Goal: Task Accomplishment & Management: Complete application form

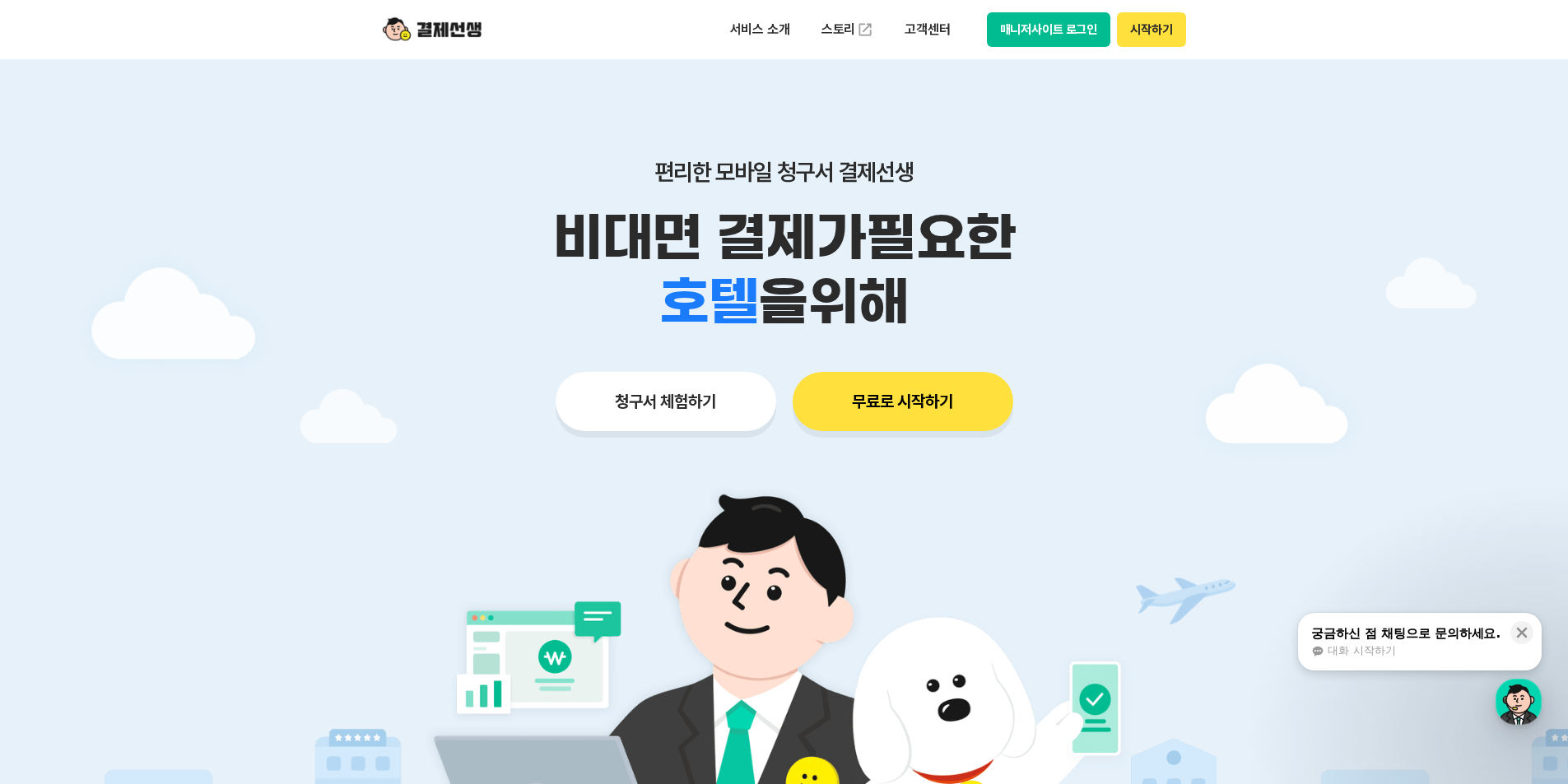
click at [697, 431] on div "편리한 모바일 청구서 결제선생 비대면 결제가 필요한 학원 공부방 호텔 쇼핑몰 병원 배달 보험사 항공사 골프장 을 위해 청구서 체험하기 무료로 …" at bounding box center [784, 262] width 843 height 407
click at [696, 415] on button "청구서 체험하기" at bounding box center [665, 402] width 221 height 59
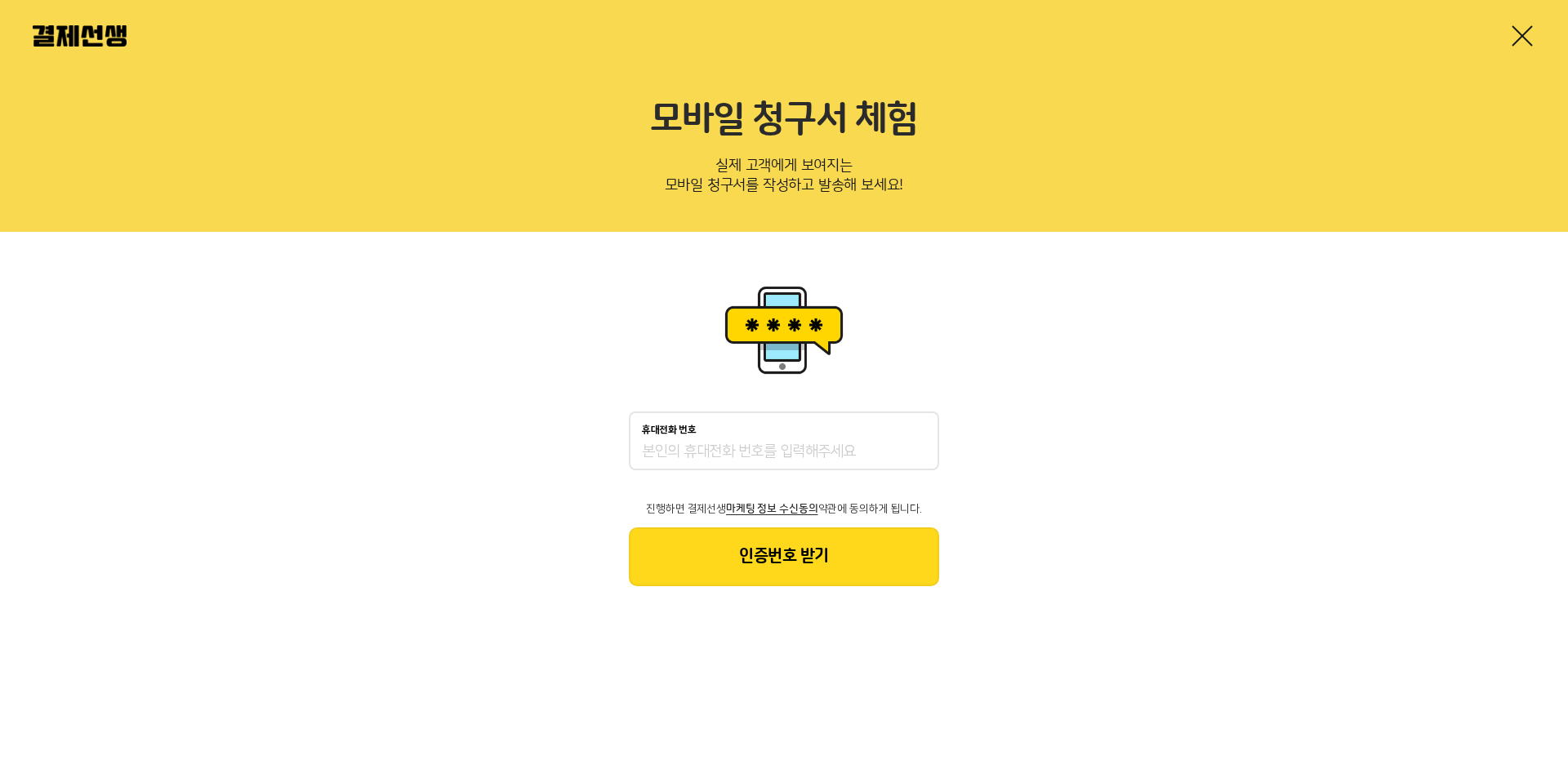
click at [703, 457] on input "휴대전화 번호" at bounding box center [784, 452] width 284 height 20
type input "01050082054"
click at [764, 569] on button "인증번호 받기" at bounding box center [783, 556] width 310 height 58
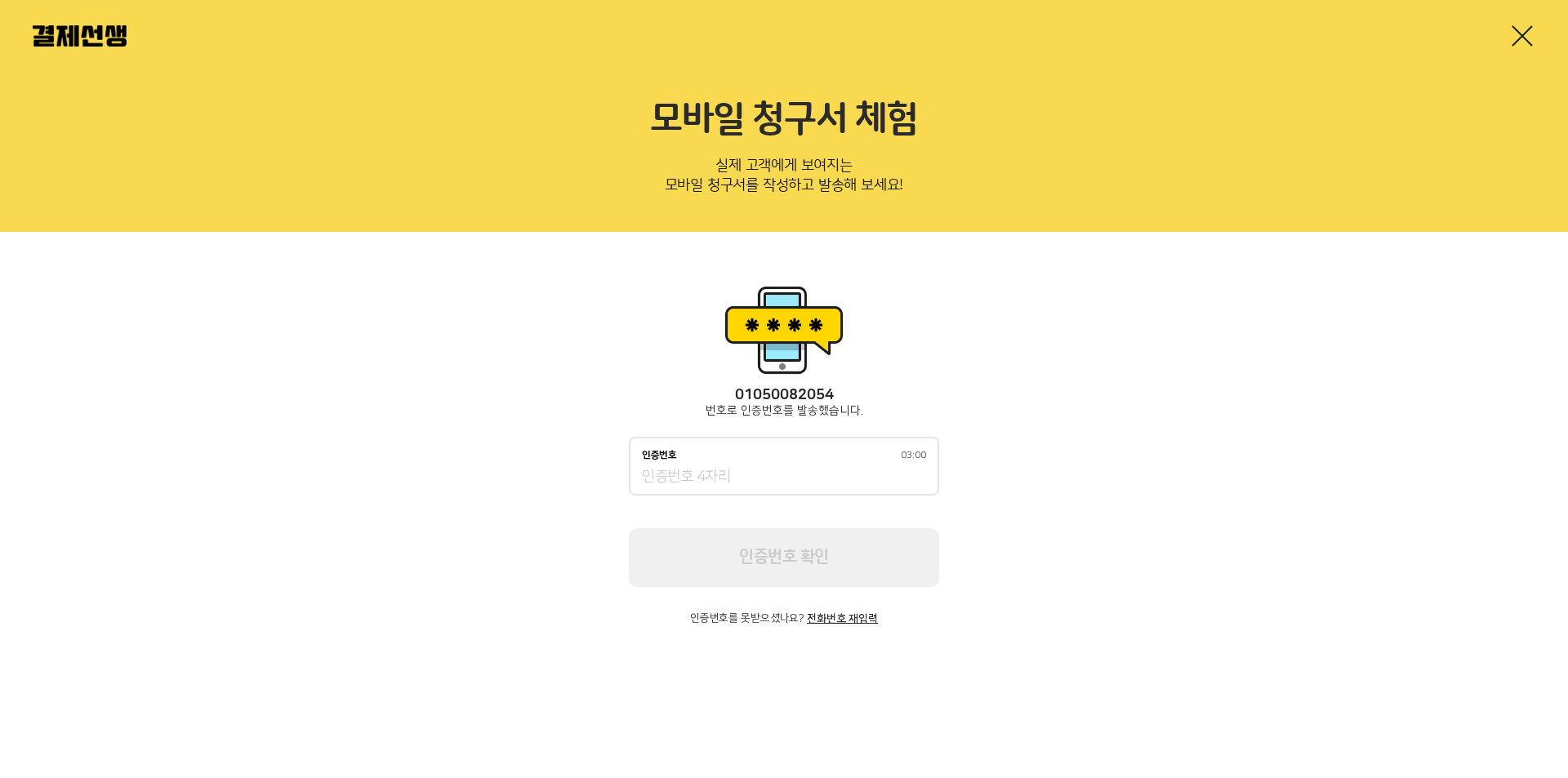
click at [773, 485] on input "인증번호 03:00" at bounding box center [784, 477] width 284 height 20
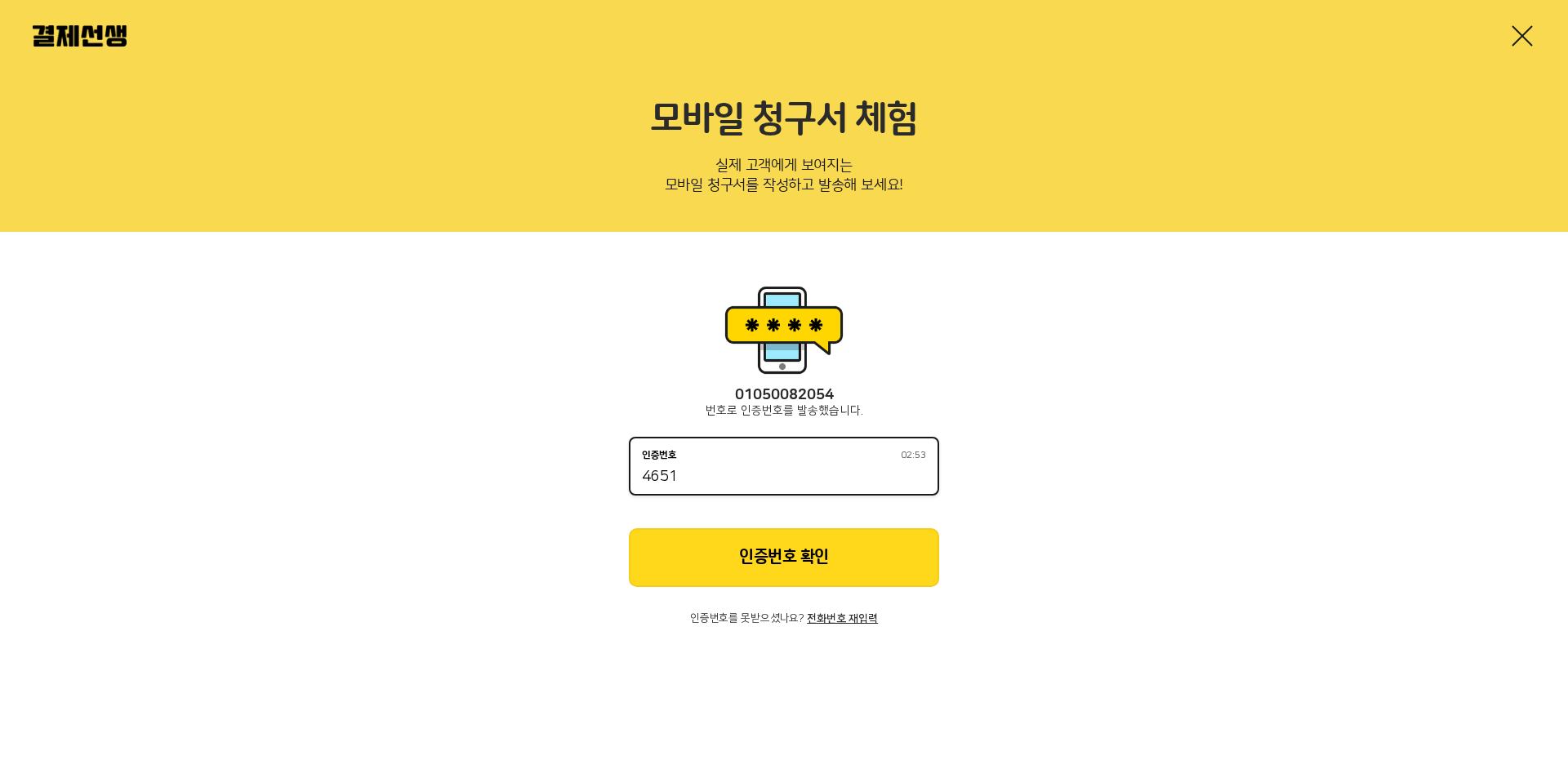
type input "4651"
click at [742, 547] on button "인증번호 확인" at bounding box center [783, 557] width 310 height 58
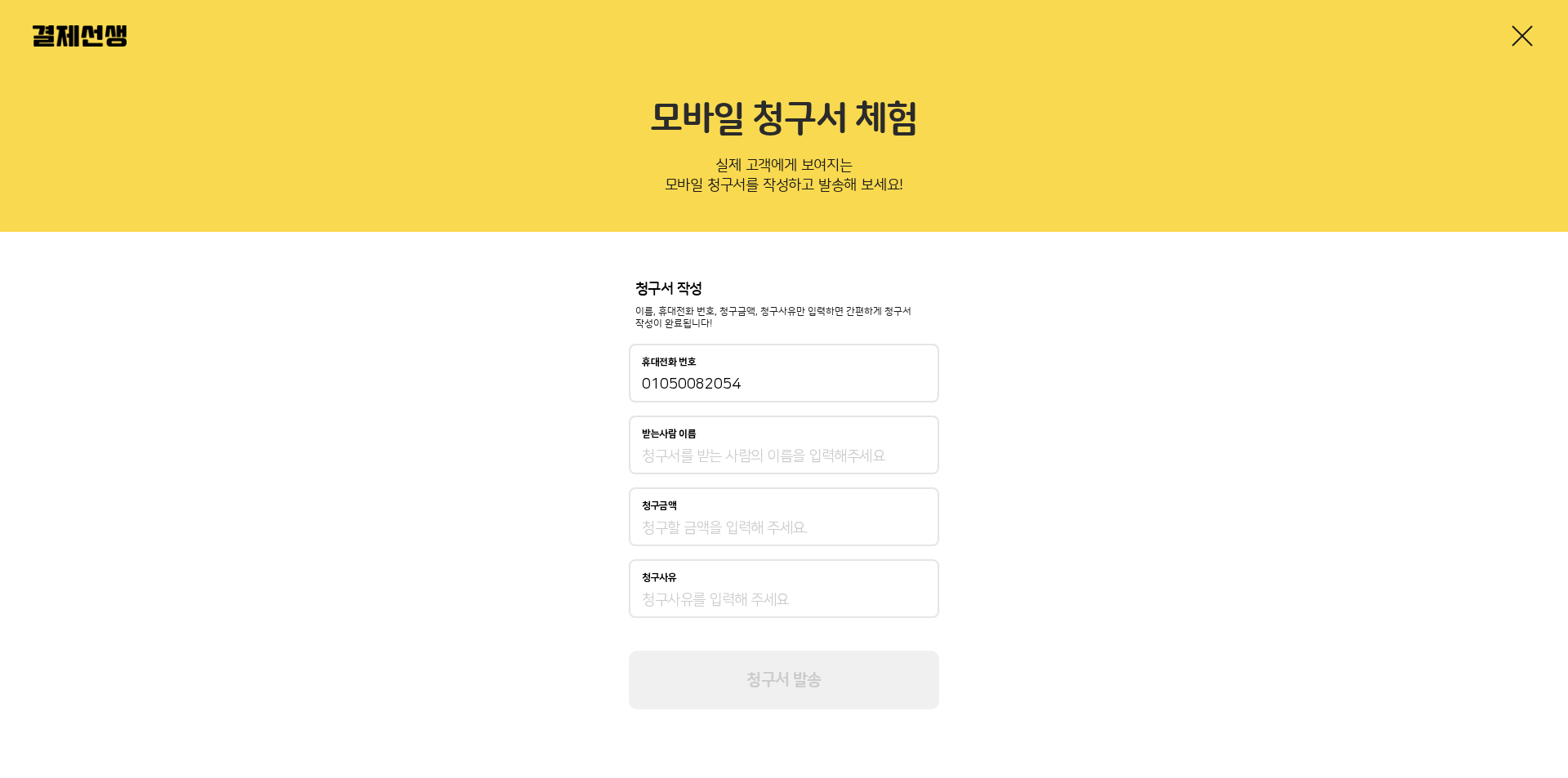
click at [779, 450] on input "받는사람 이름" at bounding box center [784, 456] width 284 height 20
type input "이승열"
type input "150,000"
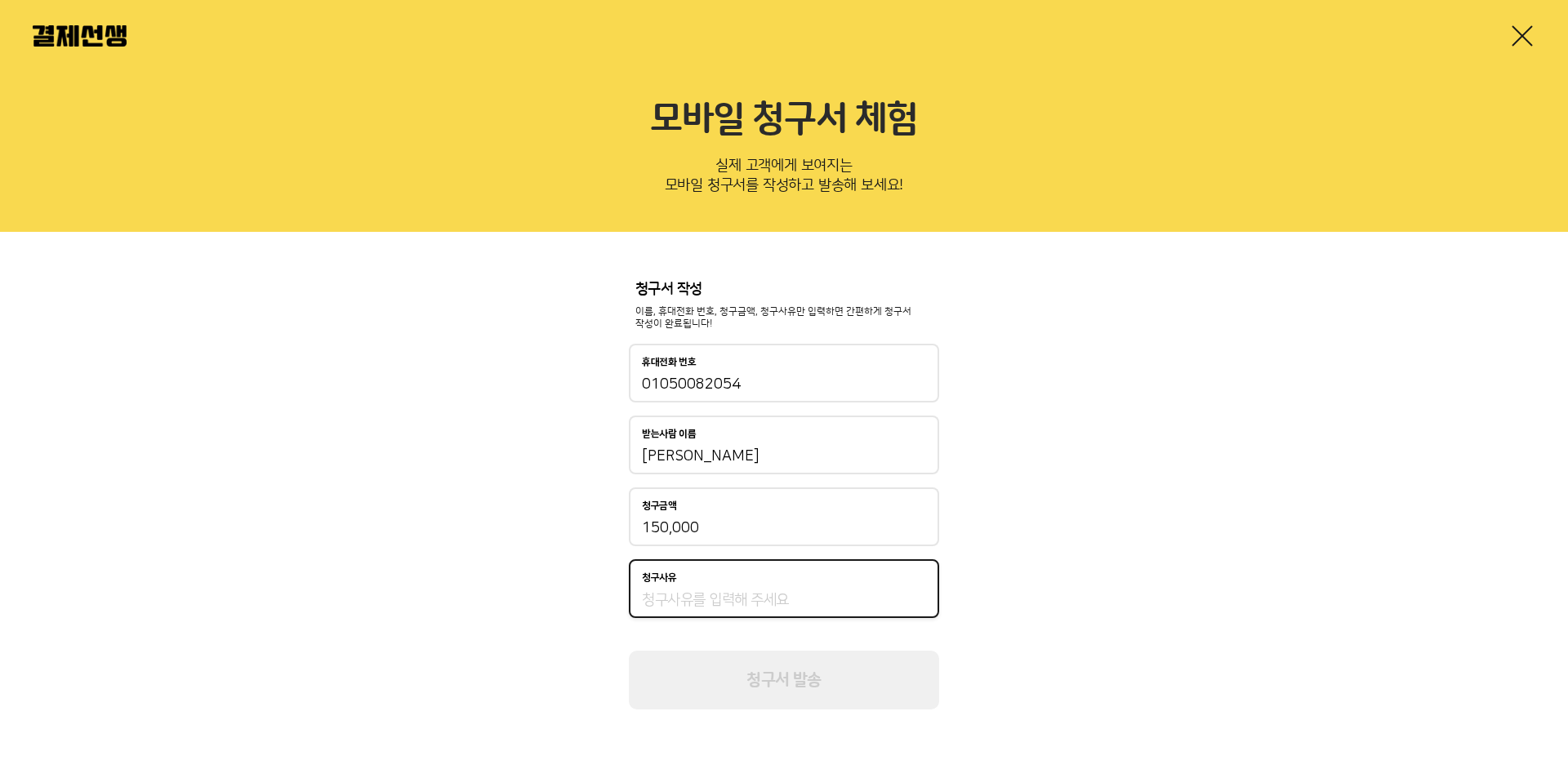
type input "ㅇ"
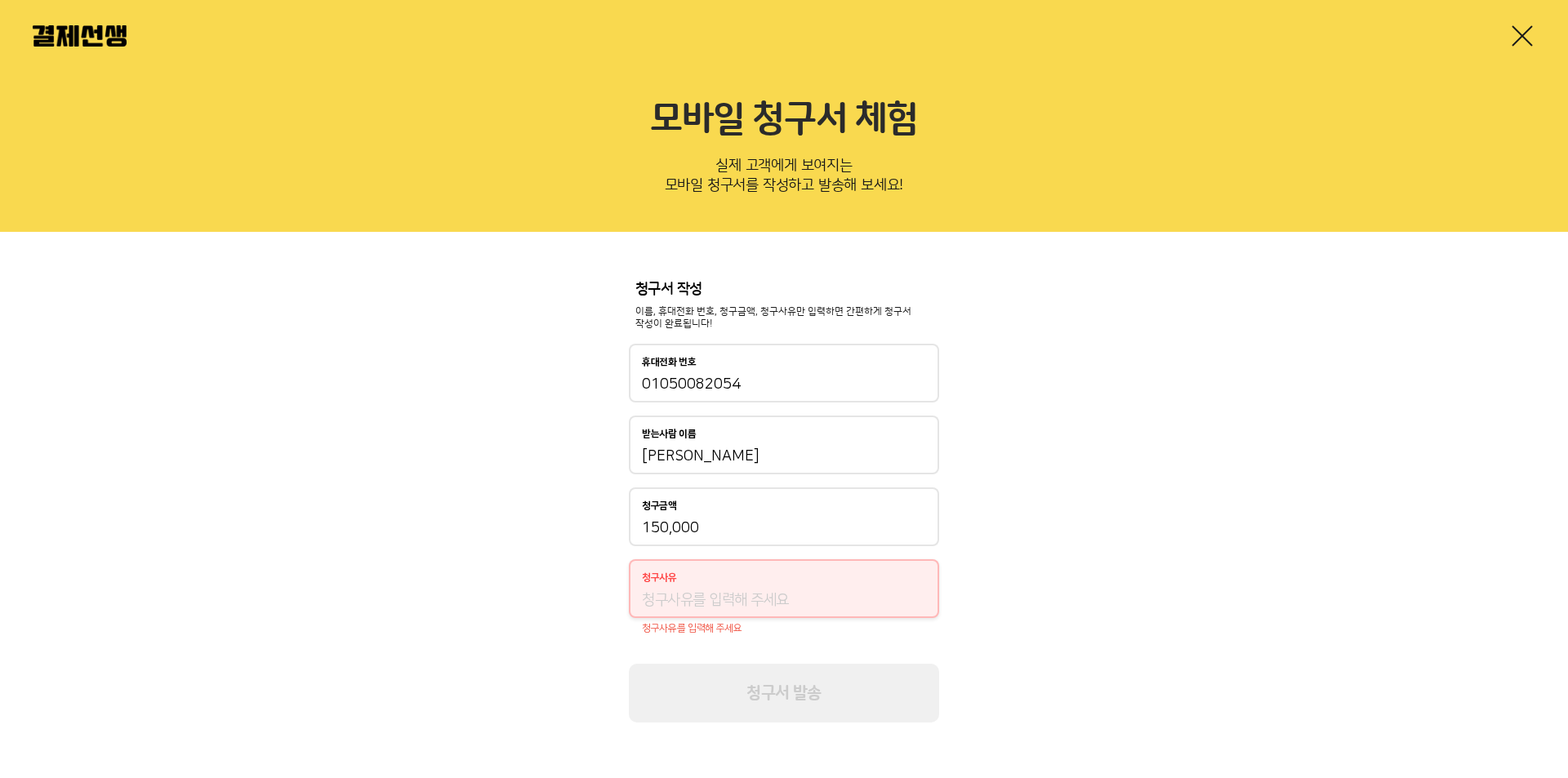
type input "ㅅ"
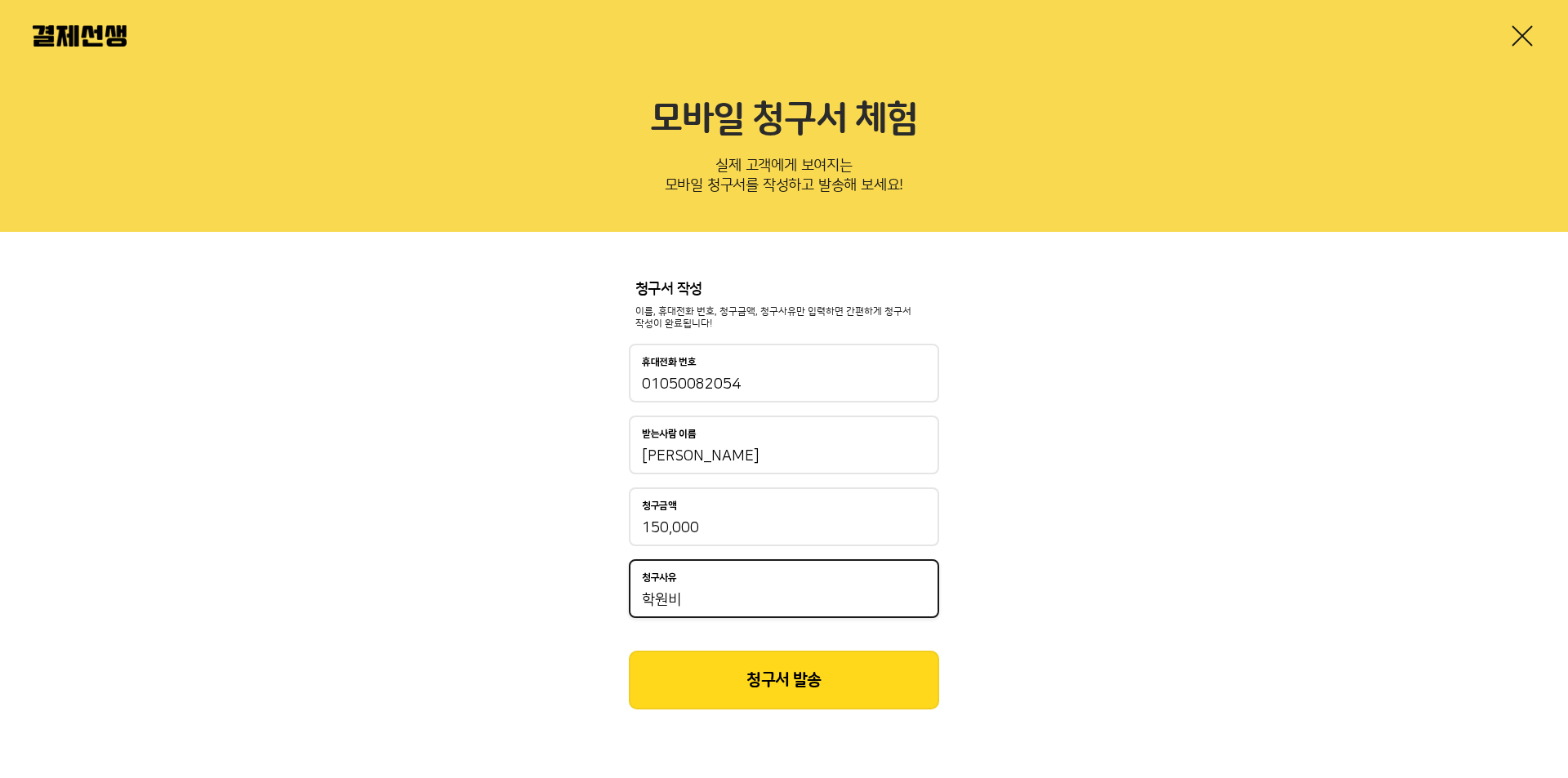
type input "학원비"
click at [866, 684] on button "청구서 발송" at bounding box center [783, 680] width 310 height 58
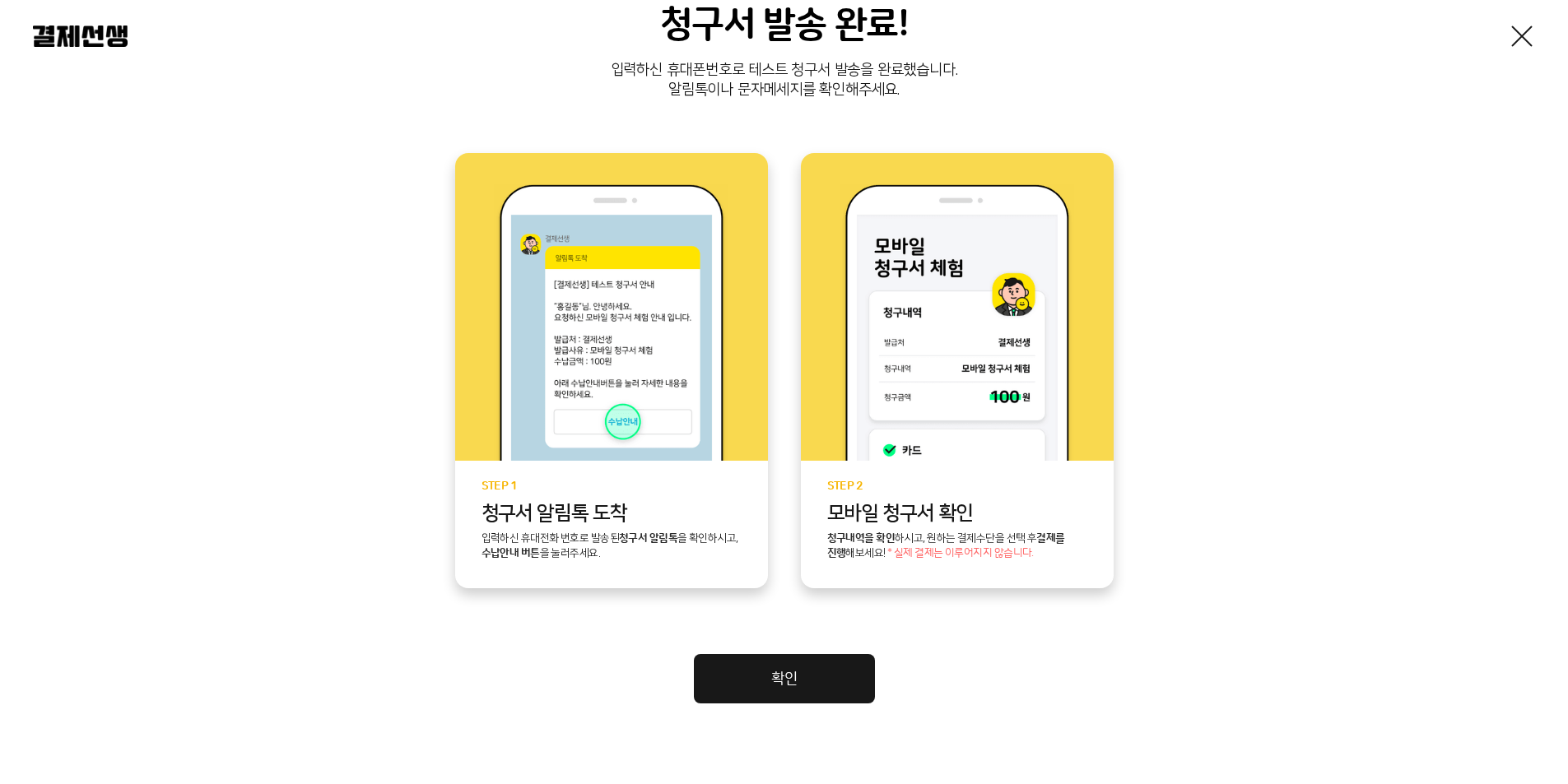
scroll to position [247, 0]
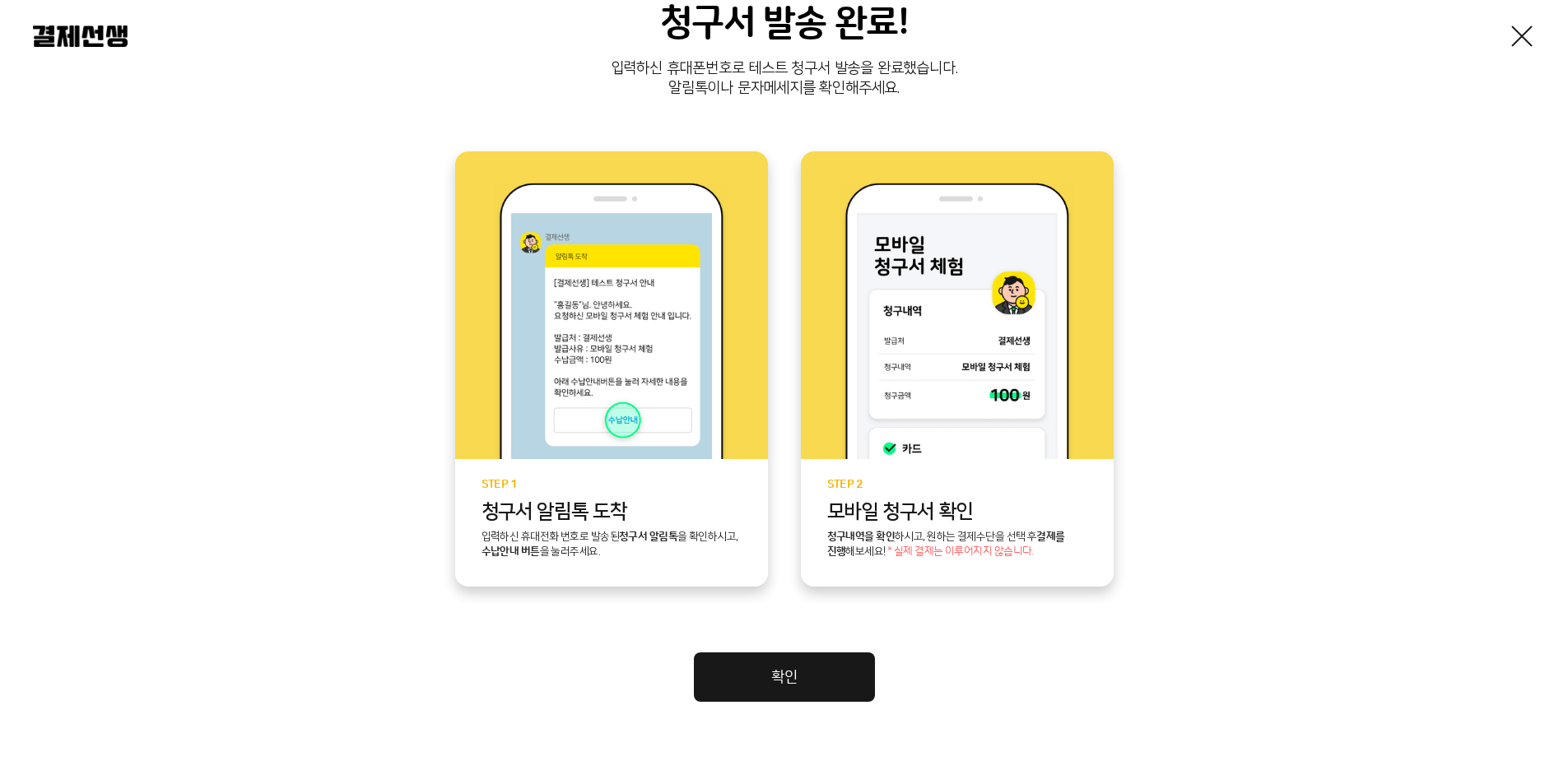
click at [789, 682] on link "확인" at bounding box center [784, 677] width 181 height 49
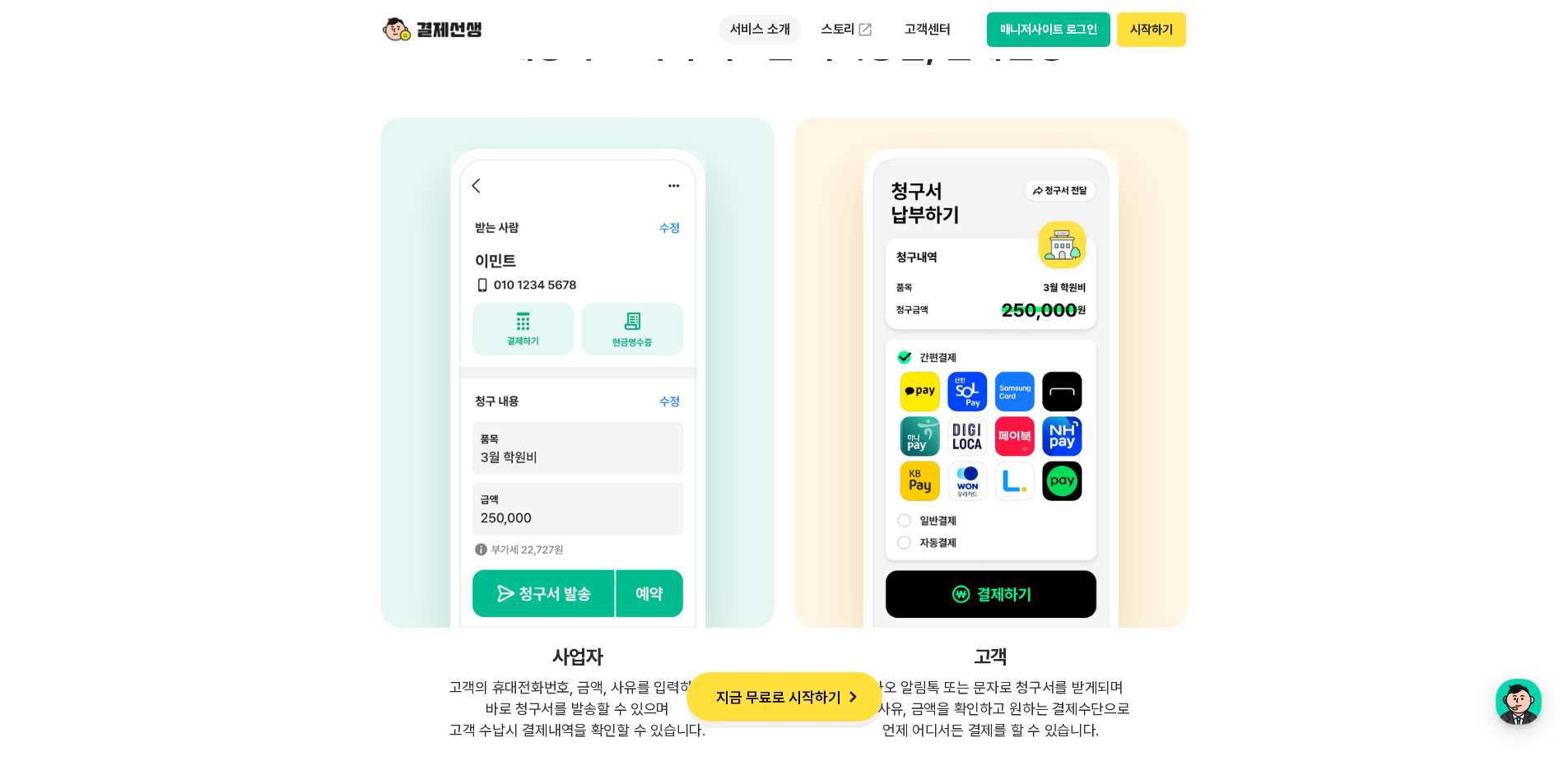
scroll to position [4032, 0]
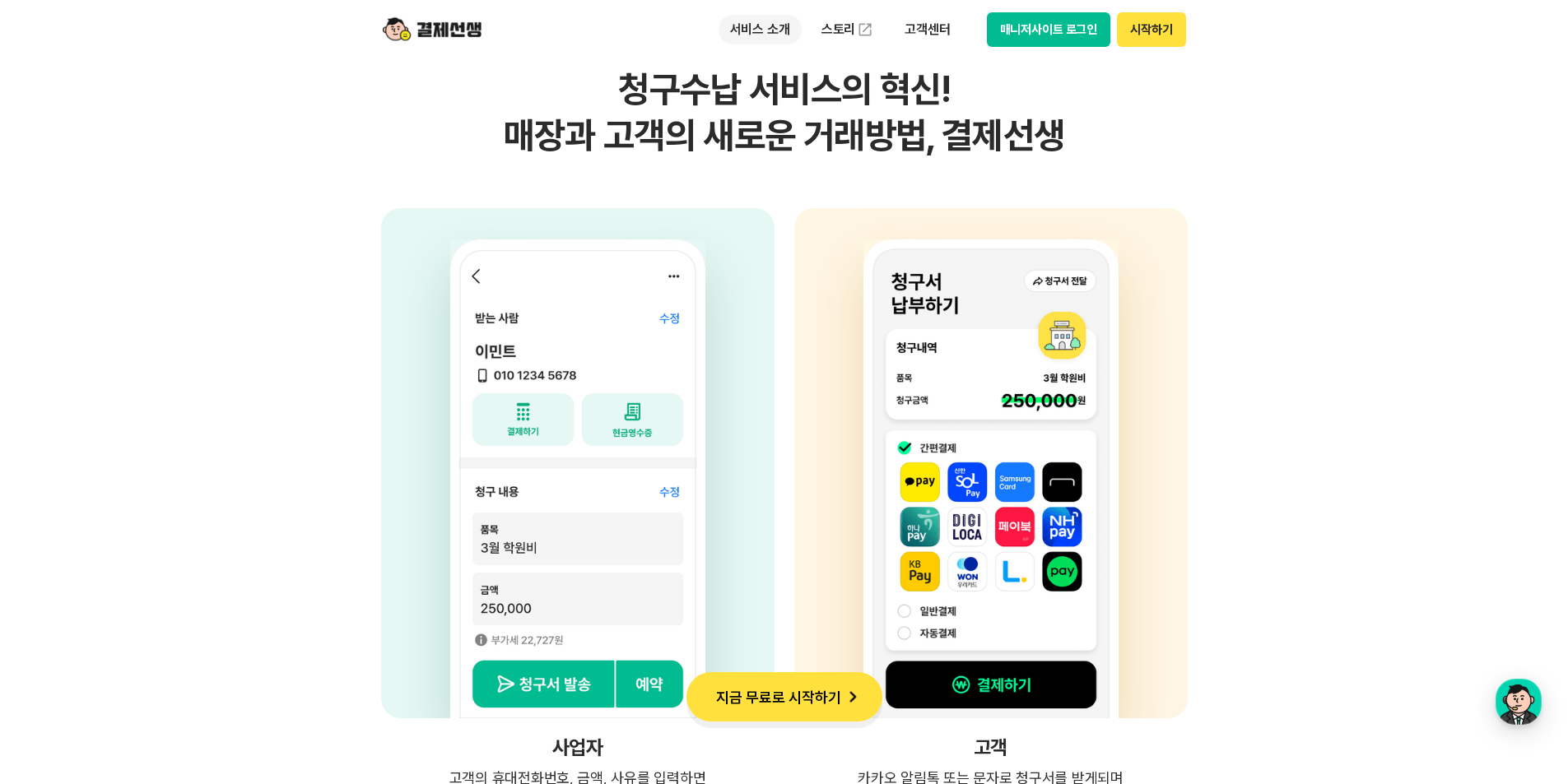
click at [775, 20] on p "서비스 소개" at bounding box center [760, 29] width 83 height 29
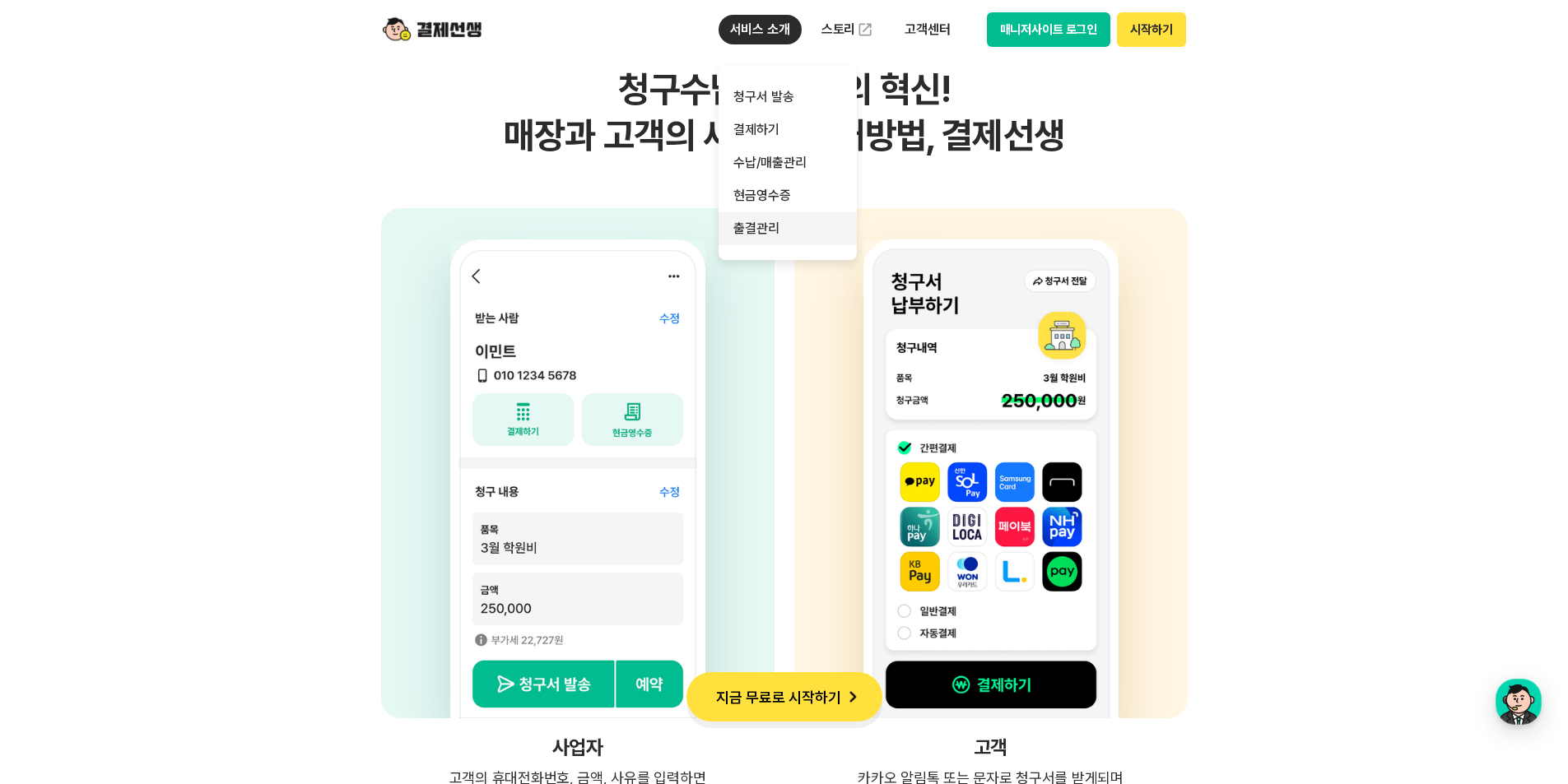
click at [780, 236] on link "출결관리" at bounding box center [787, 228] width 138 height 33
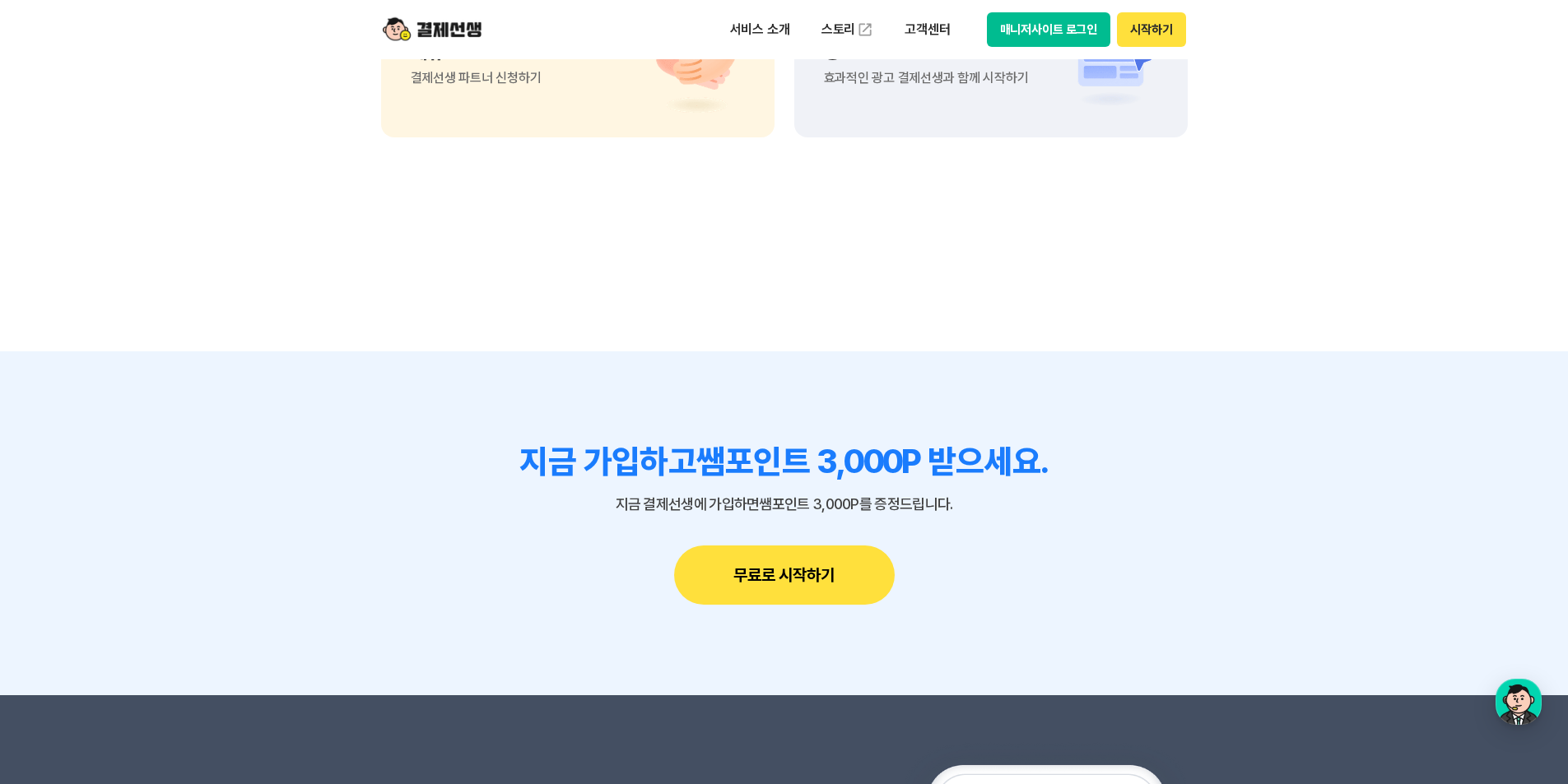
scroll to position [4115, 0]
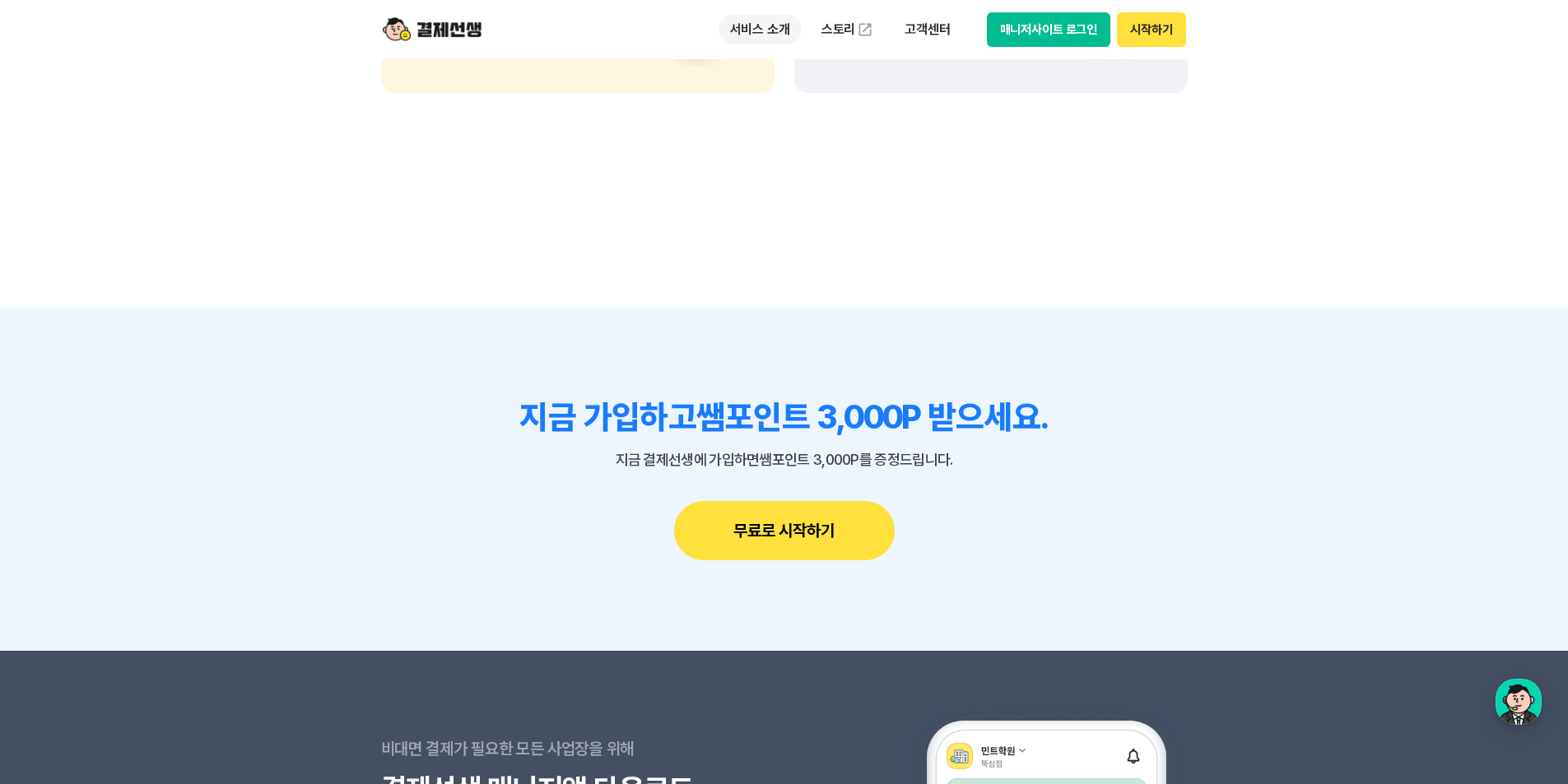
click at [756, 23] on p "서비스 소개" at bounding box center [760, 29] width 83 height 29
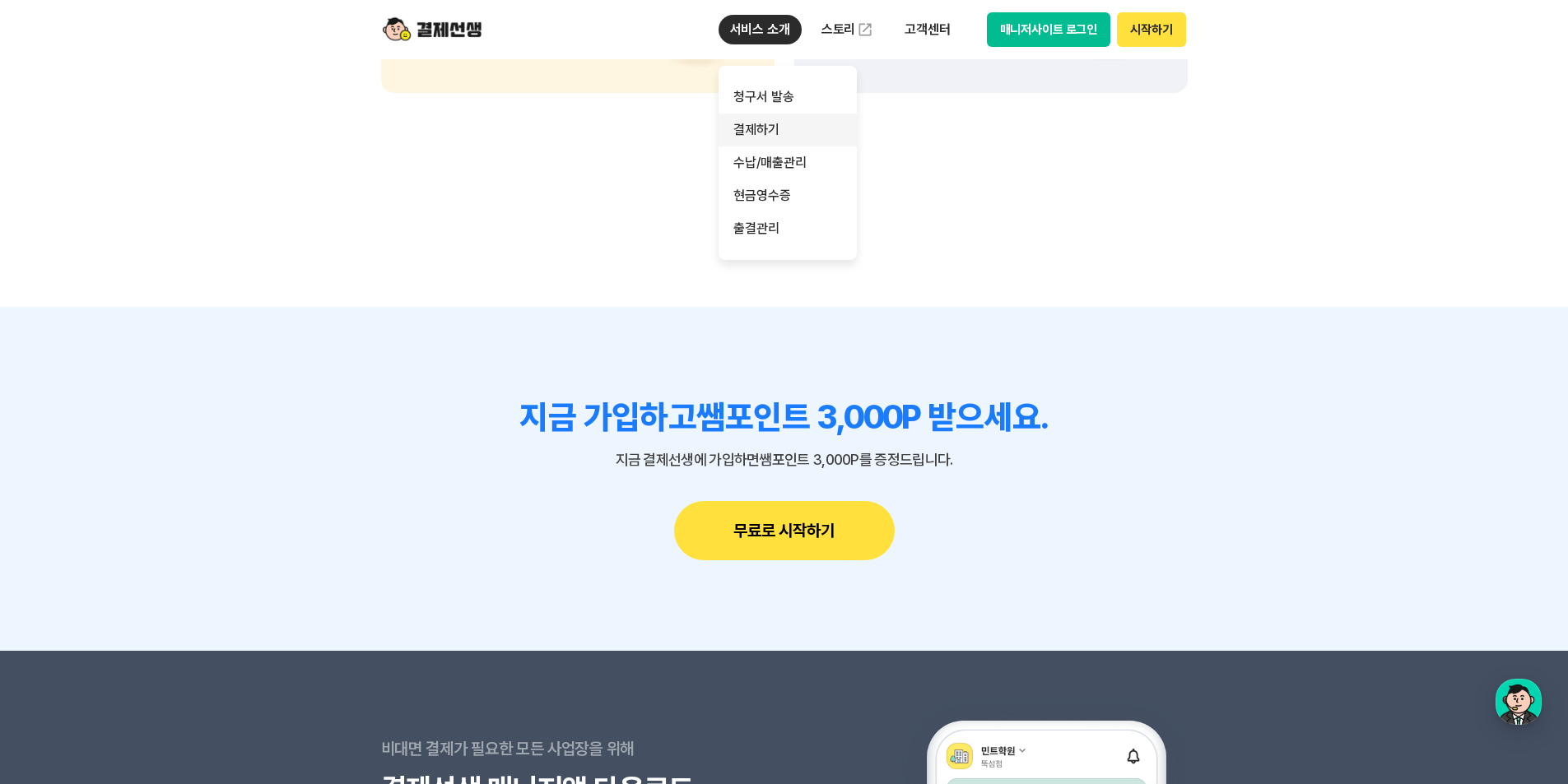
click at [779, 127] on link "결제하기" at bounding box center [787, 130] width 138 height 33
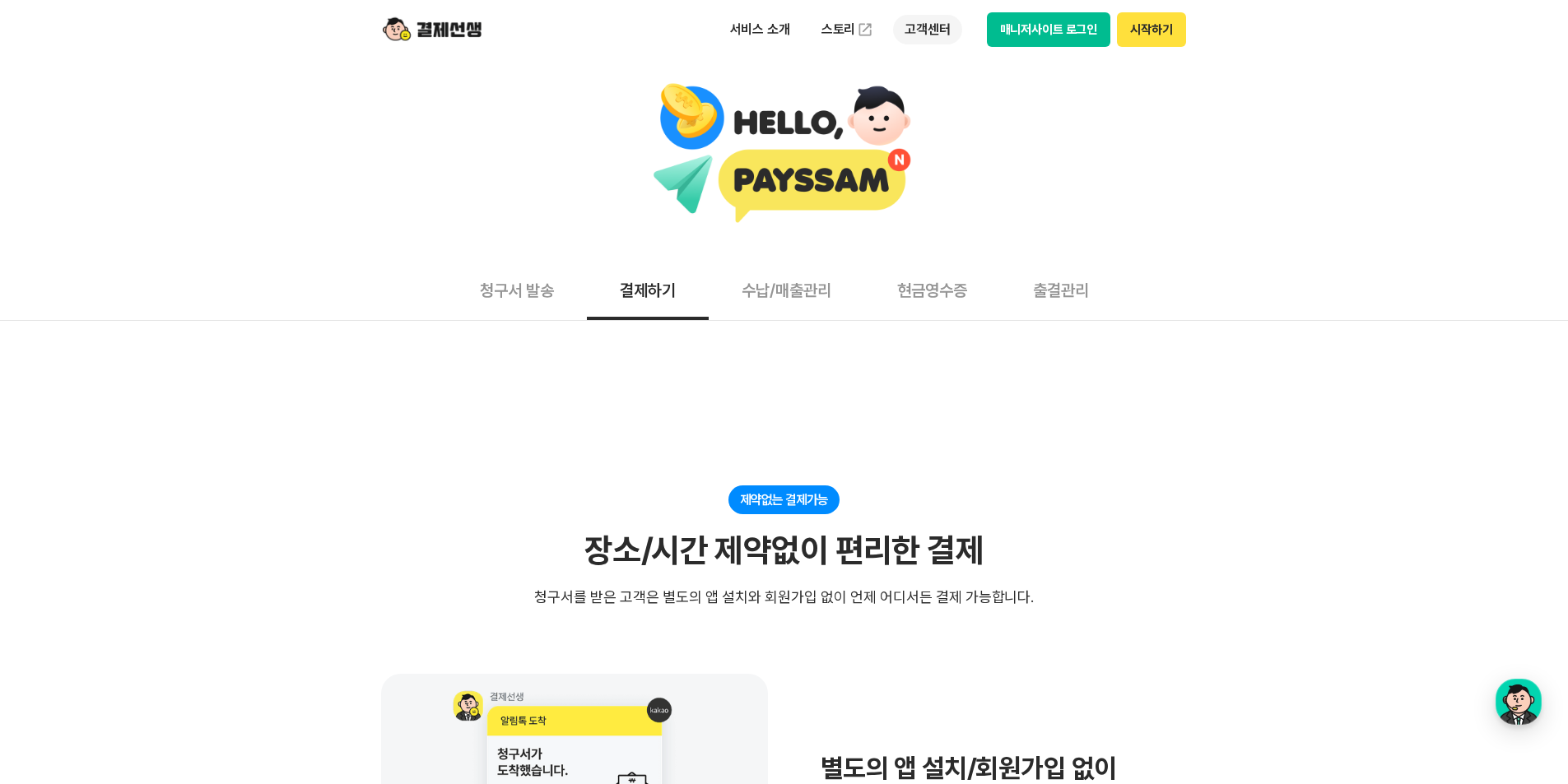
click at [941, 34] on p "고객센터" at bounding box center [927, 29] width 68 height 29
click at [475, 31] on img at bounding box center [432, 29] width 99 height 31
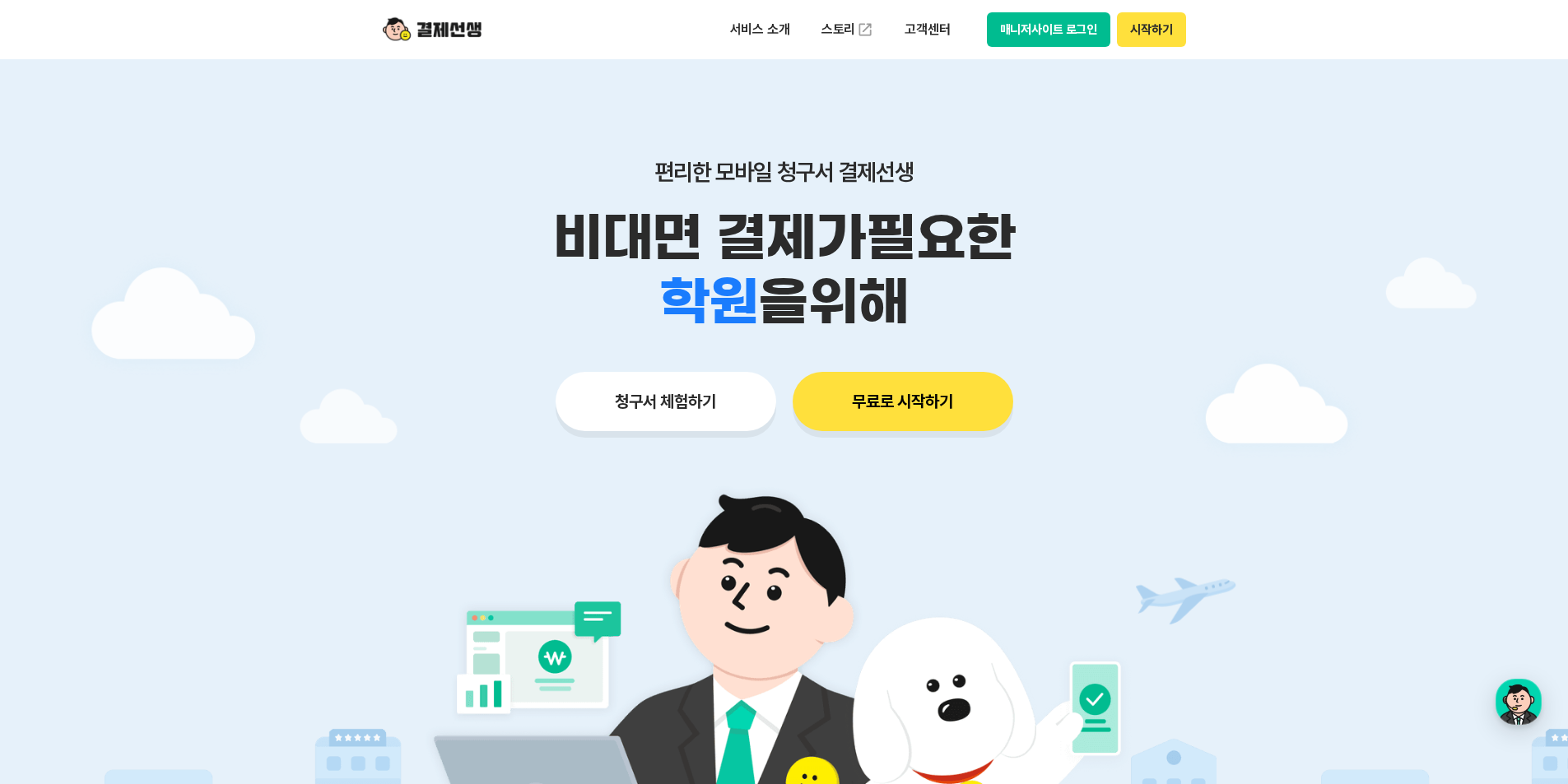
click at [1044, 35] on button "매니저사이트 로그인" at bounding box center [1049, 29] width 125 height 35
